Goal: Transaction & Acquisition: Purchase product/service

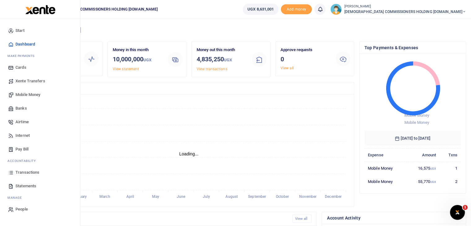
click at [27, 172] on span "Transactions" at bounding box center [27, 172] width 24 height 6
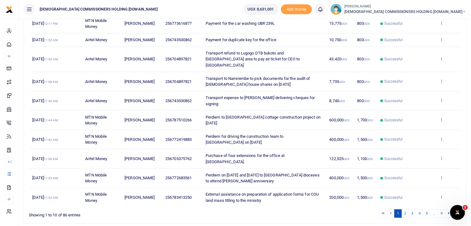
scroll to position [106, 0]
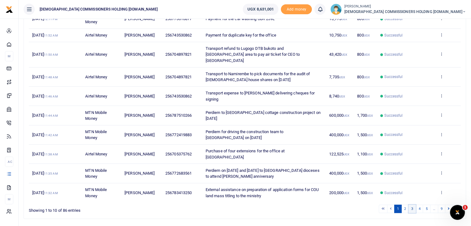
click at [414, 205] on link "3" at bounding box center [412, 209] width 7 height 8
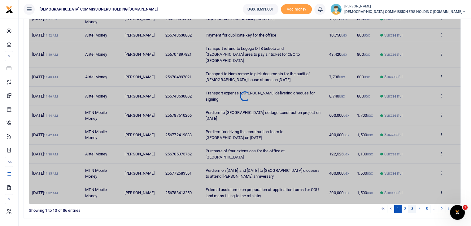
scroll to position [110, 0]
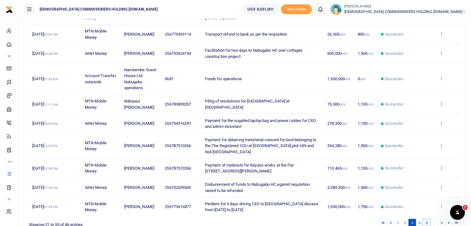
click at [429, 220] on link "5" at bounding box center [426, 223] width 7 height 8
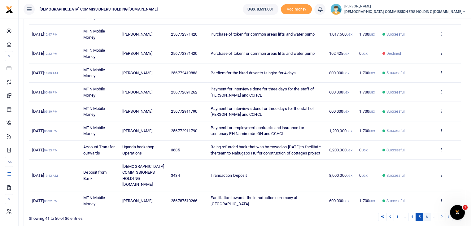
click at [427, 216] on link "6" at bounding box center [426, 217] width 7 height 8
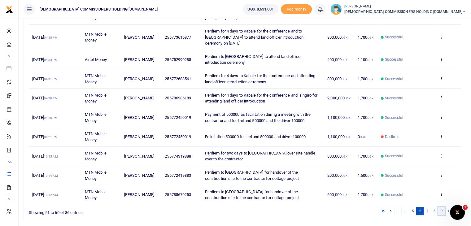
click at [441, 207] on link "9" at bounding box center [441, 211] width 7 height 8
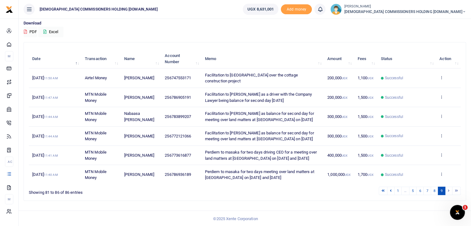
scroll to position [0, 0]
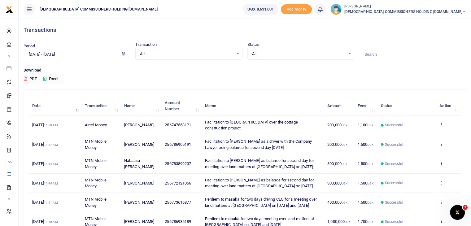
click at [122, 55] on icon at bounding box center [123, 54] width 3 height 4
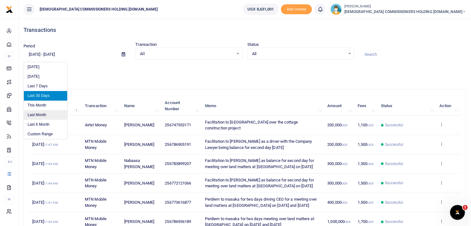
click at [40, 113] on li "Last Month" at bounding box center [45, 115] width 43 height 10
type input "08/01/2025 - 08/31/2025"
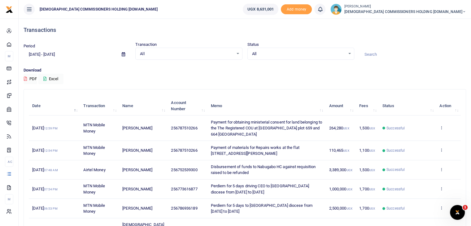
scroll to position [142, 0]
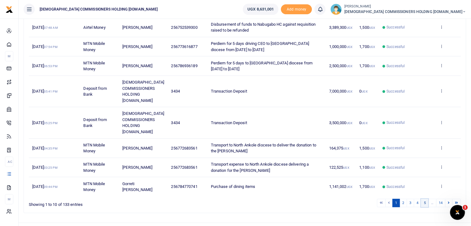
click at [424, 199] on link "5" at bounding box center [424, 203] width 7 height 8
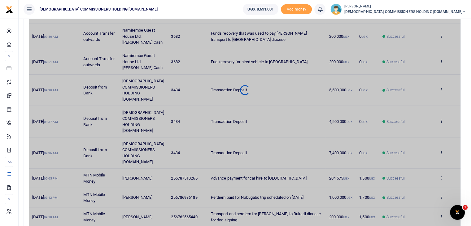
scroll to position [124, 0]
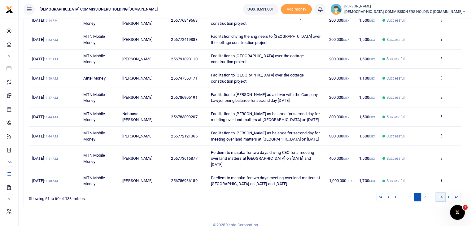
click at [440, 193] on link "14" at bounding box center [440, 197] width 9 height 8
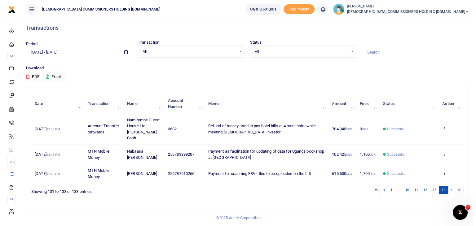
scroll to position [0, 0]
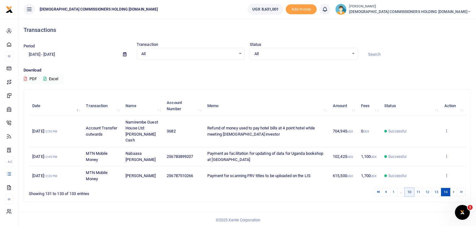
click at [410, 188] on link "10" at bounding box center [408, 192] width 9 height 8
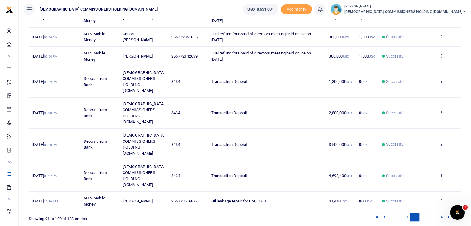
scroll to position [148, 0]
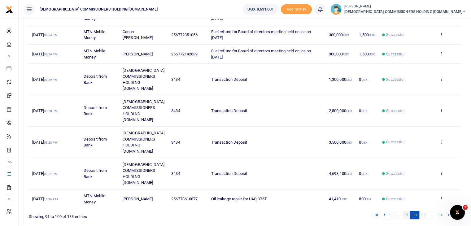
click at [405, 211] on link "9" at bounding box center [406, 215] width 7 height 8
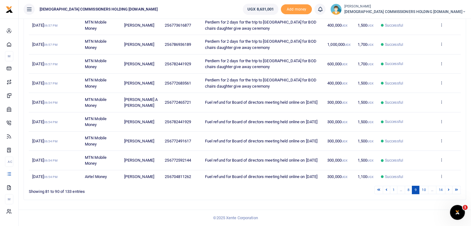
scroll to position [124, 0]
click at [409, 191] on link "8" at bounding box center [408, 190] width 7 height 8
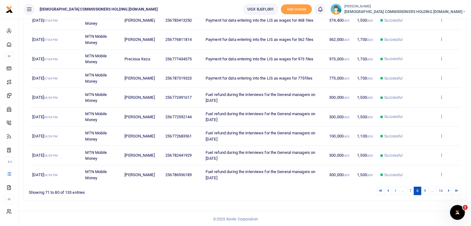
click at [409, 191] on link "7" at bounding box center [410, 191] width 7 height 8
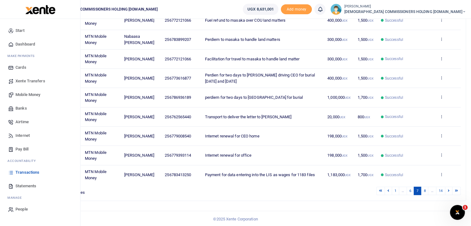
click at [23, 95] on span "Mobile Money" at bounding box center [27, 95] width 25 height 6
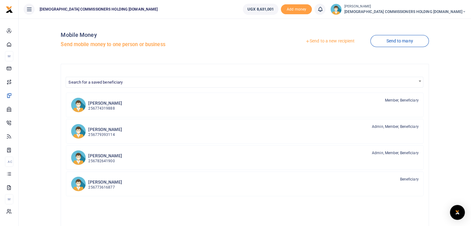
click at [327, 41] on link "Send to a new recipient" at bounding box center [330, 41] width 81 height 11
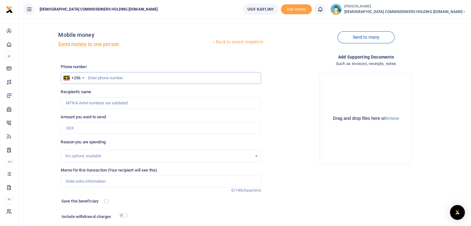
click at [103, 77] on input "text" at bounding box center [161, 78] width 200 height 12
type input "768176446"
type input "[PERSON_NAME]"
type input "768176446"
click at [89, 128] on input "Amount you want to send" at bounding box center [161, 128] width 200 height 12
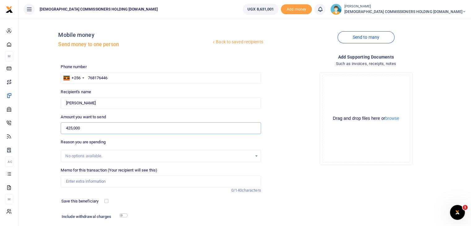
type input "425,000"
click at [89, 182] on input "Memo for this transaction (Your recipient will see this)" at bounding box center [161, 182] width 200 height 12
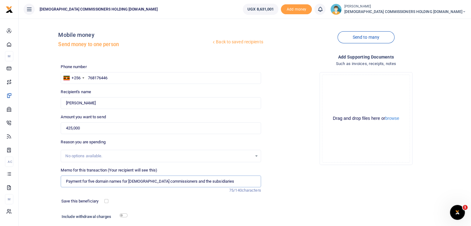
type input "Payment for five domain names for church commissioners and the subsidiaries"
click at [125, 215] on input "checkbox" at bounding box center [124, 215] width 8 height 4
checkbox input "true"
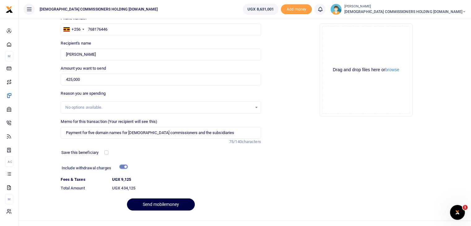
scroll to position [50, 0]
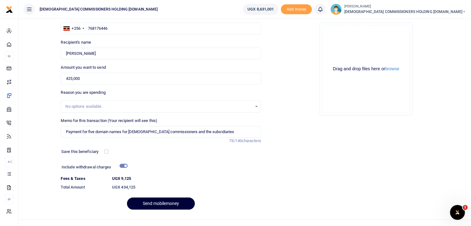
click at [159, 203] on button "Send mobilemoney" at bounding box center [161, 204] width 68 height 12
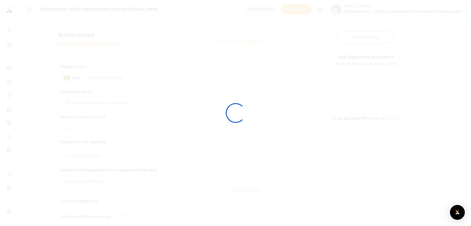
scroll to position [42, 0]
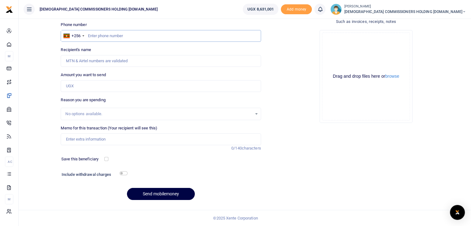
click at [113, 36] on input "text" at bounding box center [161, 36] width 200 height 12
type input "768176446"
type input "[PERSON_NAME]"
type input "768176446"
click at [96, 85] on input "Amount you want to send" at bounding box center [161, 86] width 200 height 12
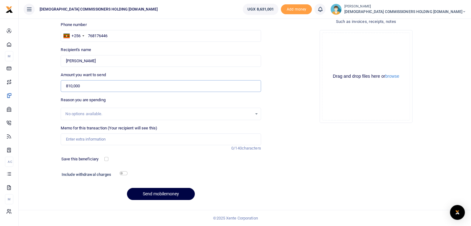
type input "810,000"
click at [85, 139] on input "Memo for this transaction (Your recipient will see this)" at bounding box center [161, 139] width 200 height 12
type input "payment for"
click at [69, 88] on input "810,000" at bounding box center [161, 86] width 200 height 12
click at [71, 87] on input "810,000" at bounding box center [161, 86] width 200 height 12
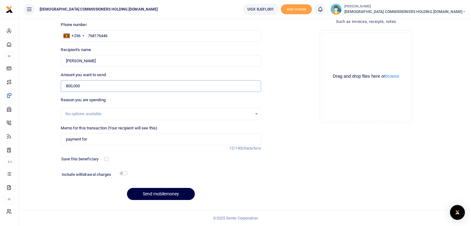
type input "800,000"
click at [104, 142] on input "payment for" at bounding box center [161, 139] width 200 height 12
type input "payment for conference room network consultancy charges"
click at [125, 173] on input "checkbox" at bounding box center [124, 173] width 8 height 4
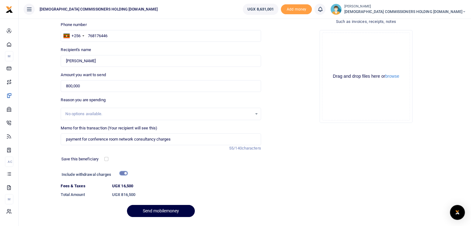
click at [123, 174] on input "checkbox" at bounding box center [124, 173] width 8 height 4
checkbox input "false"
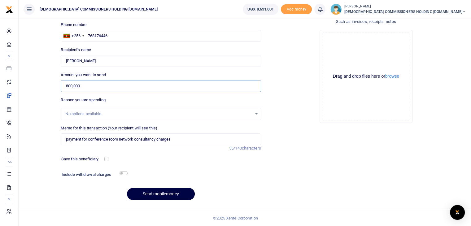
click at [71, 84] on input "800,000" at bounding box center [161, 86] width 200 height 12
type input "810,000"
click at [156, 193] on button "Send mobilemoney" at bounding box center [161, 194] width 68 height 12
